Goal: Task Accomplishment & Management: Manage account settings

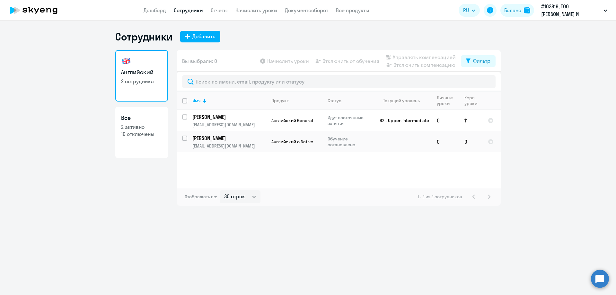
select select "30"
click at [184, 138] on input "select row 37851179" at bounding box center [188, 141] width 13 height 13
checkbox input "true"
click at [323, 64] on span "Отключить от обучения" at bounding box center [350, 61] width 57 height 8
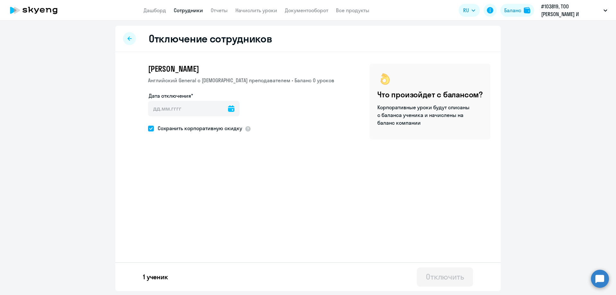
click at [232, 110] on icon at bounding box center [231, 108] width 6 height 6
click at [221, 131] on div "[DATE] [DATE]" at bounding box center [196, 129] width 92 height 13
click at [223, 130] on div "[DATE] [DATE]" at bounding box center [196, 129] width 92 height 13
click at [222, 128] on div "[DATE] [DATE]" at bounding box center [196, 129] width 92 height 13
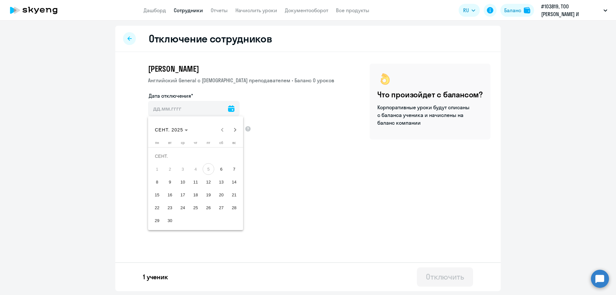
click at [219, 168] on span "6" at bounding box center [221, 169] width 12 height 12
type input "[DATE]"
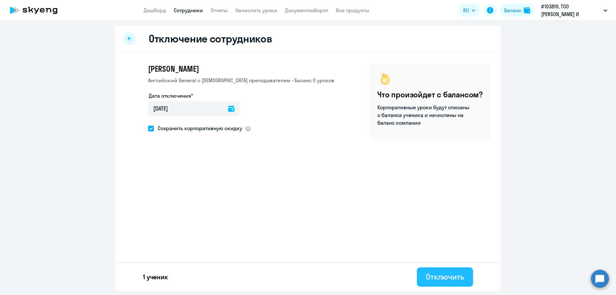
click at [442, 277] on div "Отключить" at bounding box center [445, 276] width 38 height 10
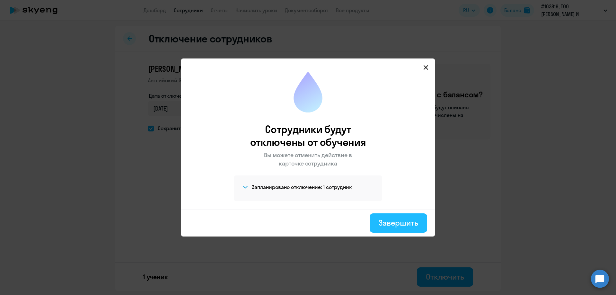
click at [388, 221] on div "Завершить" at bounding box center [398, 222] width 39 height 10
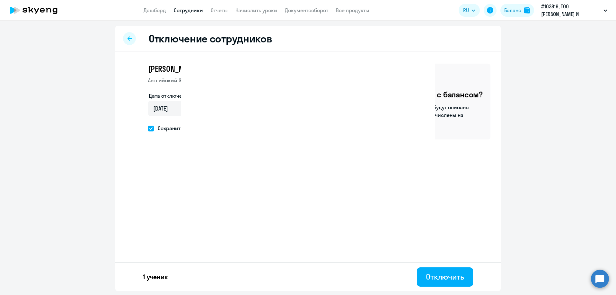
select select "30"
